Goal: Task Accomplishment & Management: Manage account settings

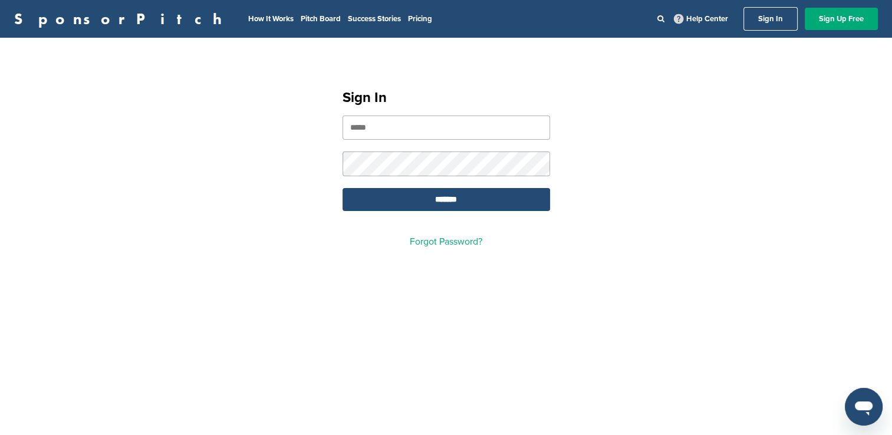
click at [435, 136] on input "email" at bounding box center [447, 128] width 208 height 24
type input "**********"
click at [343, 188] on input "*******" at bounding box center [447, 199] width 208 height 23
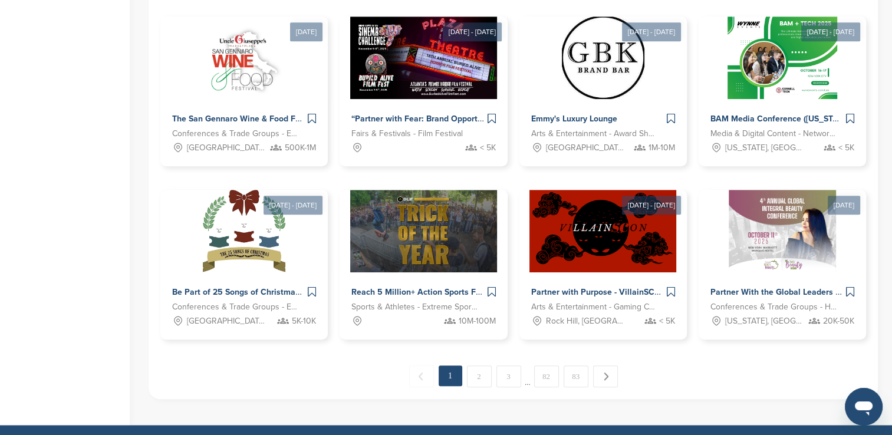
scroll to position [851, 0]
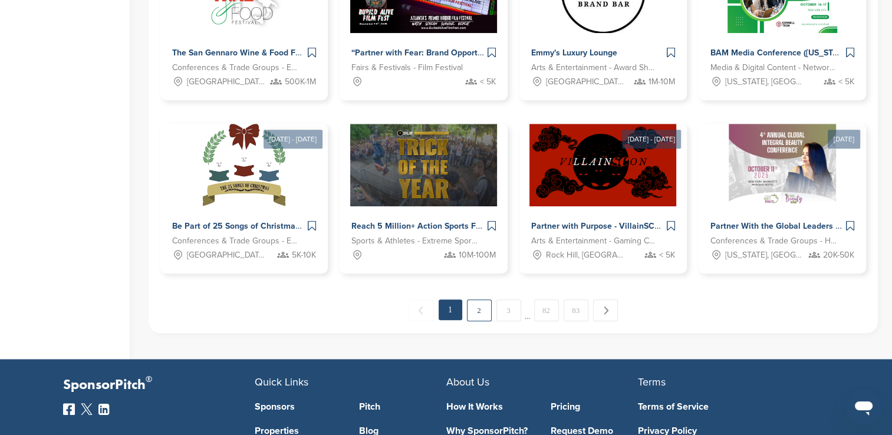
click at [476, 303] on link "2" at bounding box center [479, 311] width 25 height 22
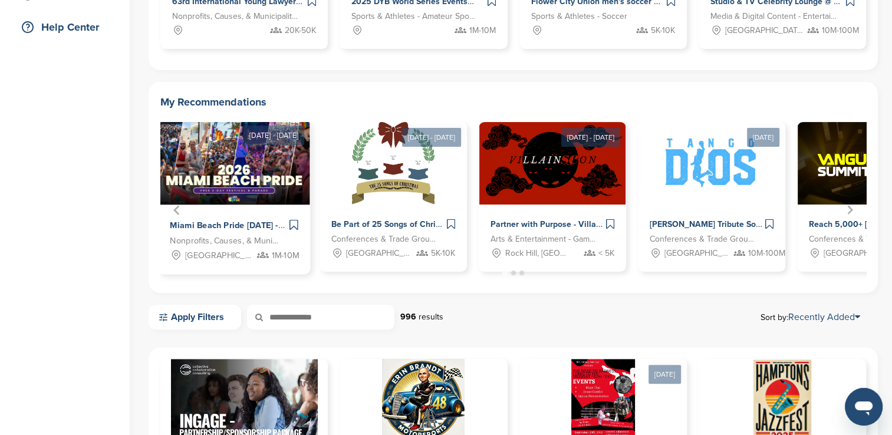
scroll to position [271, 0]
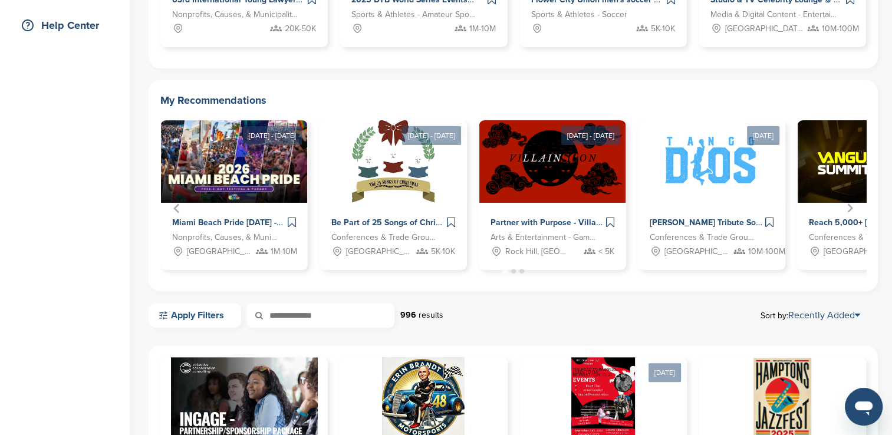
click at [200, 317] on link "Apply Filters" at bounding box center [195, 315] width 93 height 25
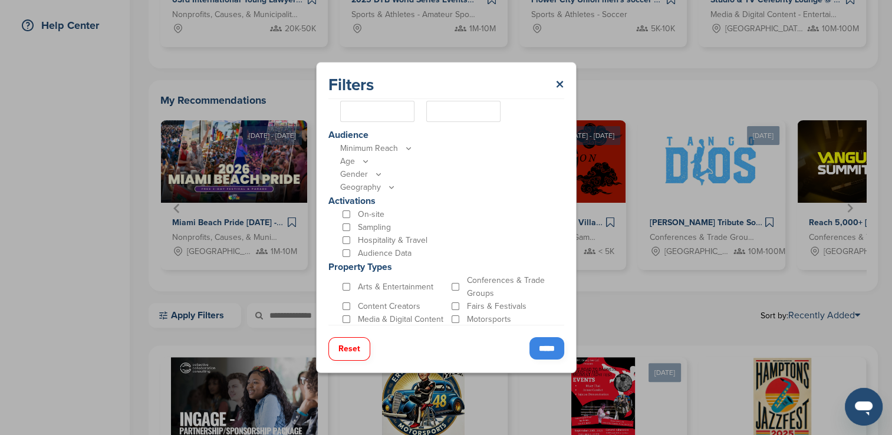
scroll to position [324, 0]
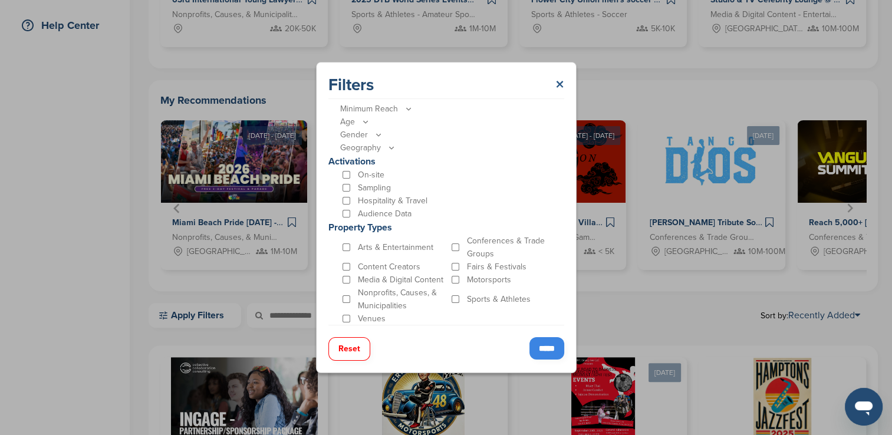
click at [560, 84] on link "×" at bounding box center [559, 84] width 9 height 21
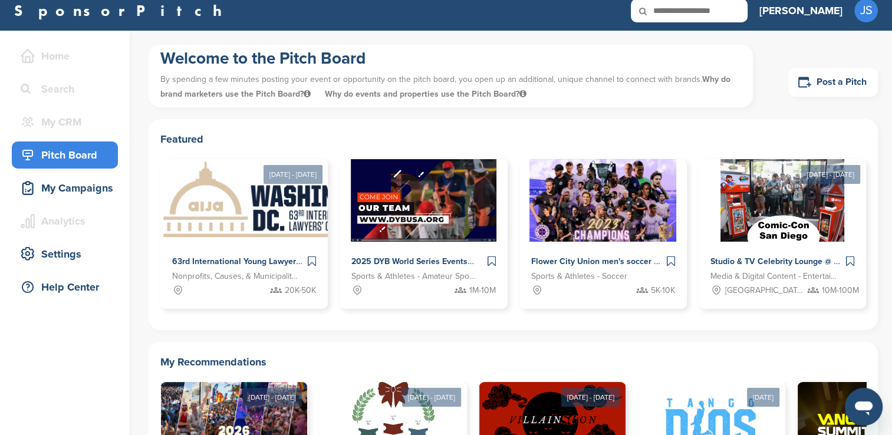
scroll to position [0, 0]
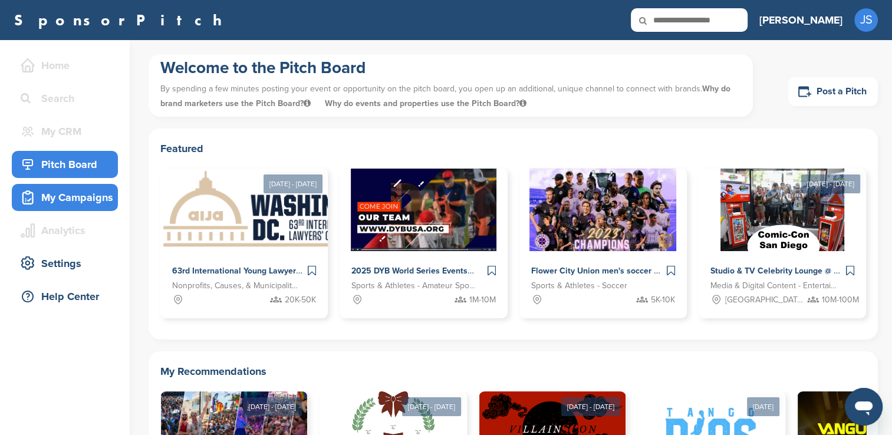
click at [91, 198] on div "My Campaigns" at bounding box center [68, 197] width 100 height 21
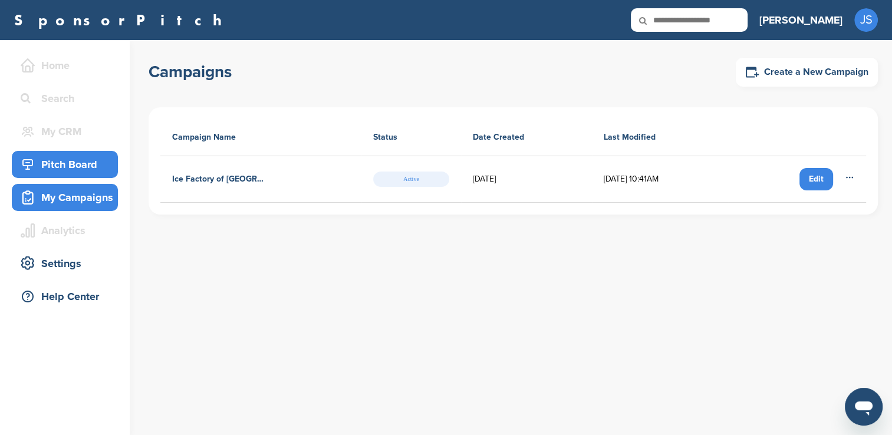
click at [87, 171] on div "Pitch Board" at bounding box center [68, 164] width 100 height 21
